Goal: Transaction & Acquisition: Subscribe to service/newsletter

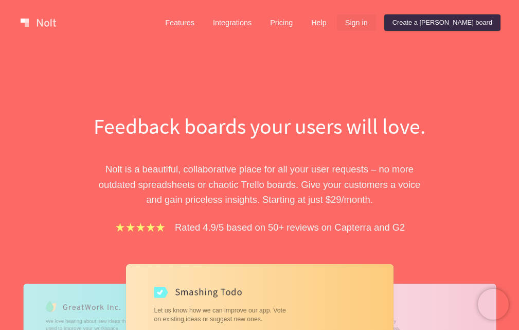
click at [376, 21] on link "Sign in" at bounding box center [356, 22] width 39 height 16
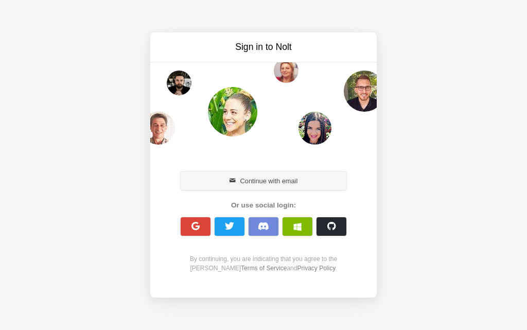
click at [251, 184] on button "Continue with email" at bounding box center [263, 180] width 166 height 19
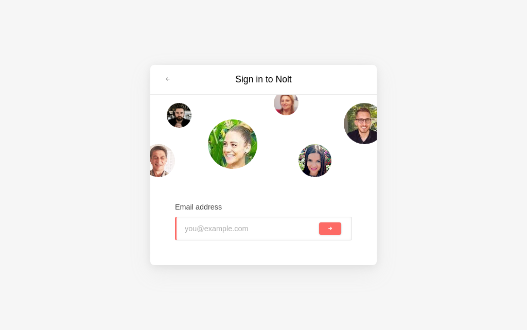
type input "hcf36669@toaik.com"
click at [337, 231] on button "submit" at bounding box center [330, 228] width 22 height 12
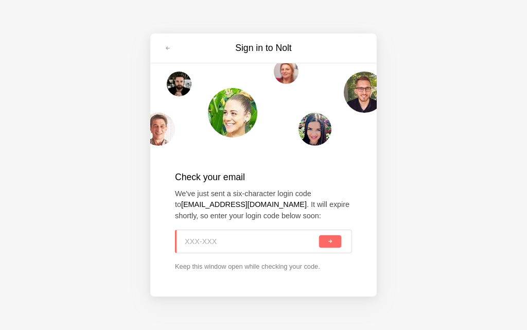
paste input "AU7-XDE"
type input "AU7-XDE"
click at [321, 240] on button "submit" at bounding box center [330, 241] width 22 height 12
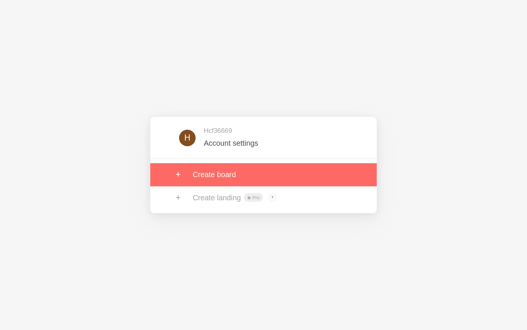
click at [250, 165] on link at bounding box center [263, 174] width 226 height 23
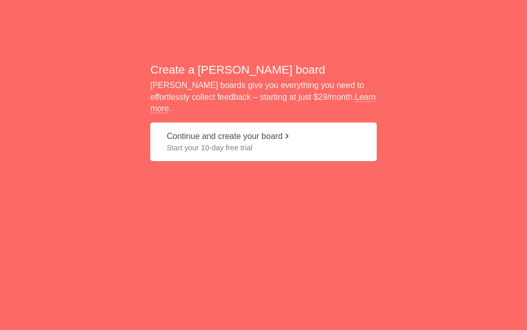
click at [194, 142] on span "Start your 10-day free trial" at bounding box center [263, 147] width 193 height 10
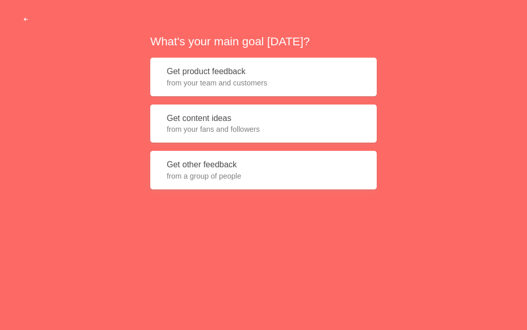
click at [194, 119] on button "Get content ideas from your fans and followers" at bounding box center [263, 123] width 226 height 39
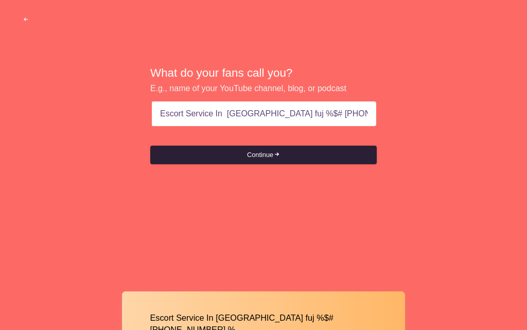
type input "Escort Service In [GEOGRAPHIC_DATA] fuj %$# [PHONE_NUMBER]"
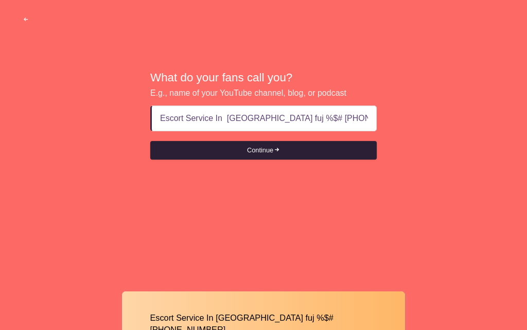
click at [276, 150] on span "submit" at bounding box center [276, 150] width 7 height 7
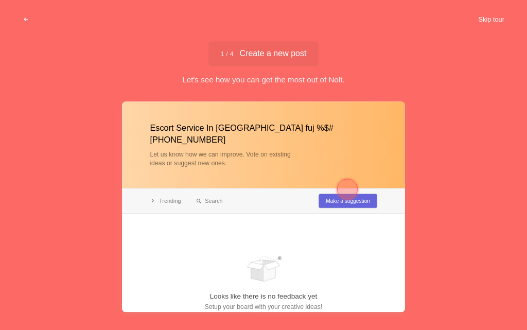
click at [486, 16] on button "Skip tour" at bounding box center [490, 19] width 51 height 19
